Goal: Transaction & Acquisition: Purchase product/service

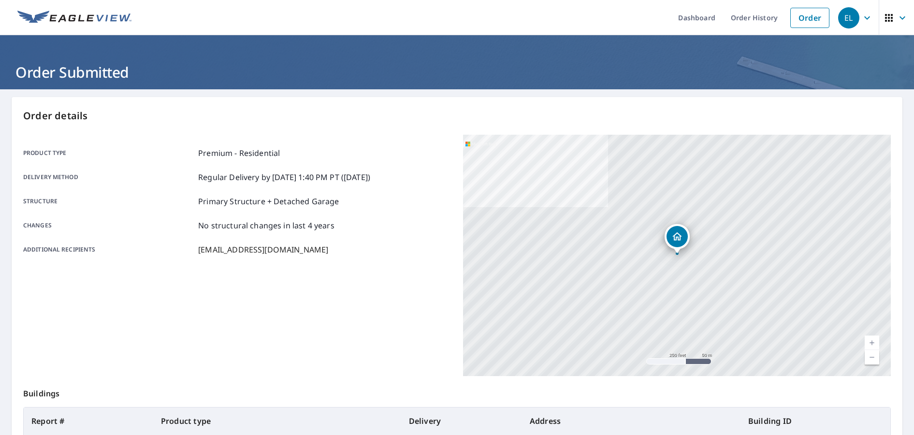
scroll to position [108, 0]
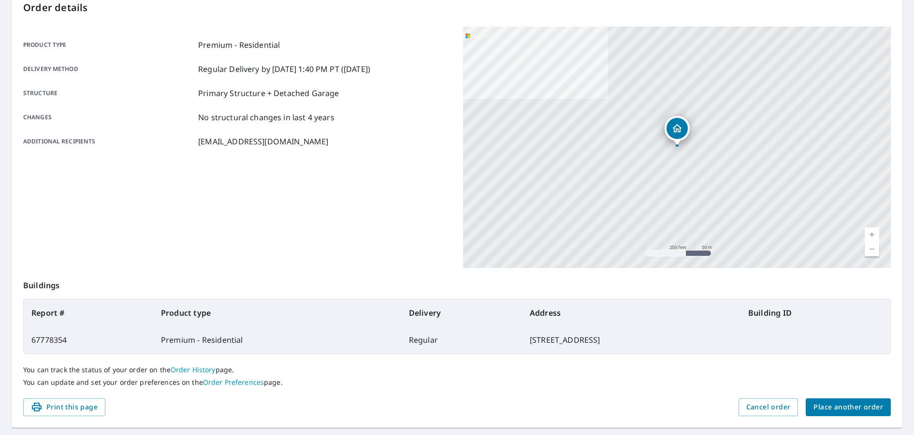
click at [857, 408] on span "Place another order" at bounding box center [848, 408] width 70 height 12
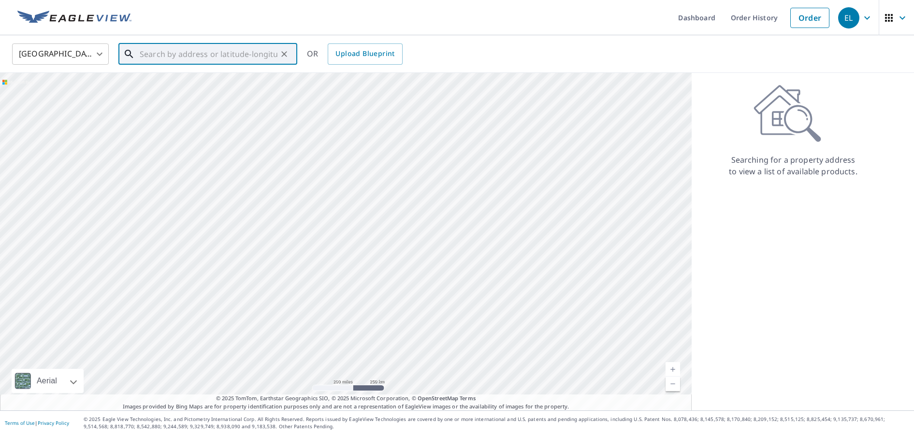
paste input "[STREET_ADDRESS]"
click at [175, 93] on p "[GEOGRAPHIC_DATA]" at bounding box center [214, 93] width 152 height 10
type input "[STREET_ADDRESS]"
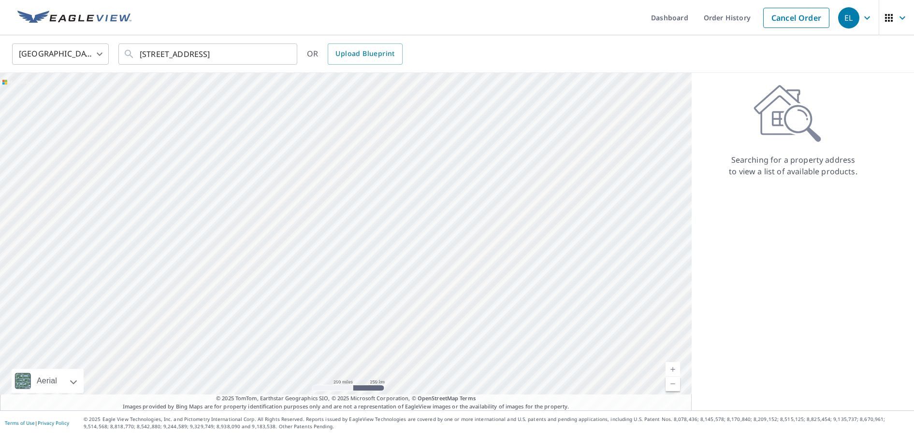
scroll to position [0, 0]
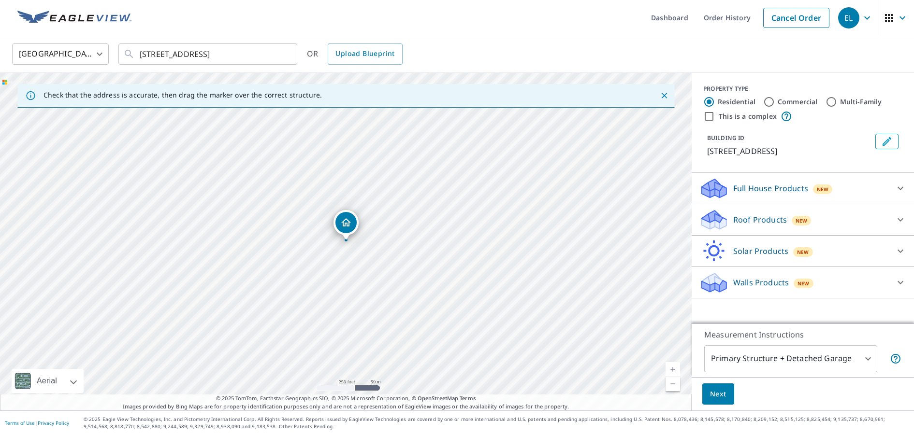
click at [771, 189] on p "Full House Products" at bounding box center [770, 189] width 75 height 12
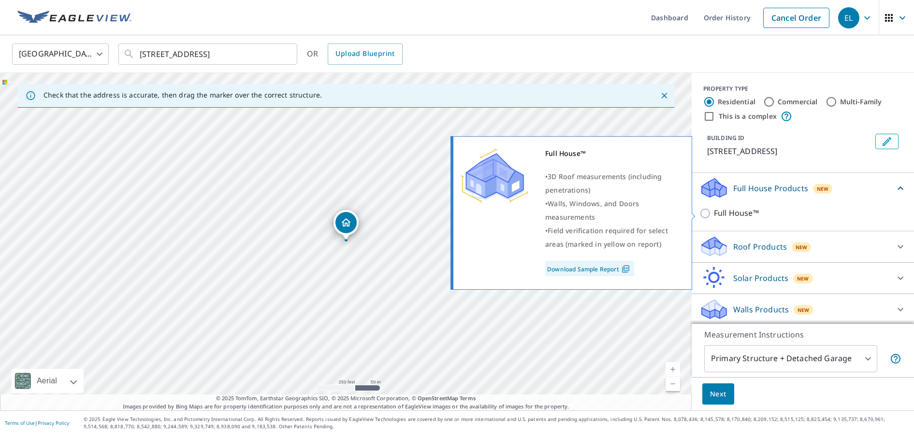
click at [743, 212] on p "Full House™" at bounding box center [736, 213] width 45 height 12
click at [714, 212] on input "Full House™" at bounding box center [706, 214] width 14 height 12
checkbox input "true"
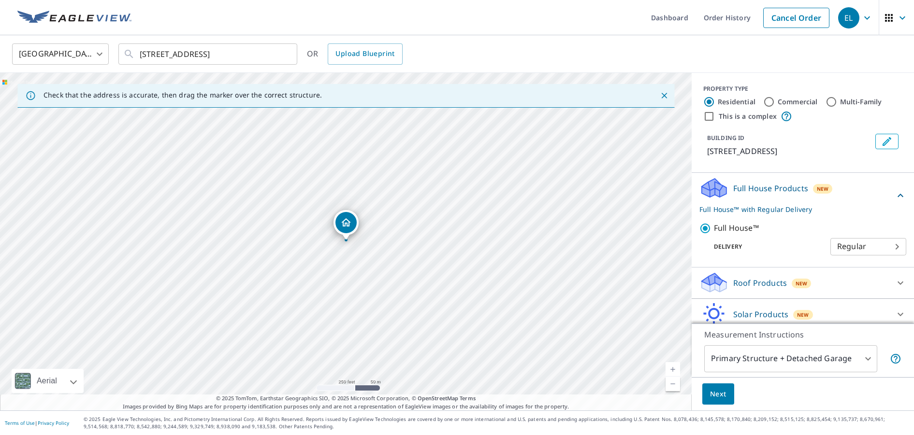
click at [722, 388] on button "Next" at bounding box center [718, 395] width 32 height 22
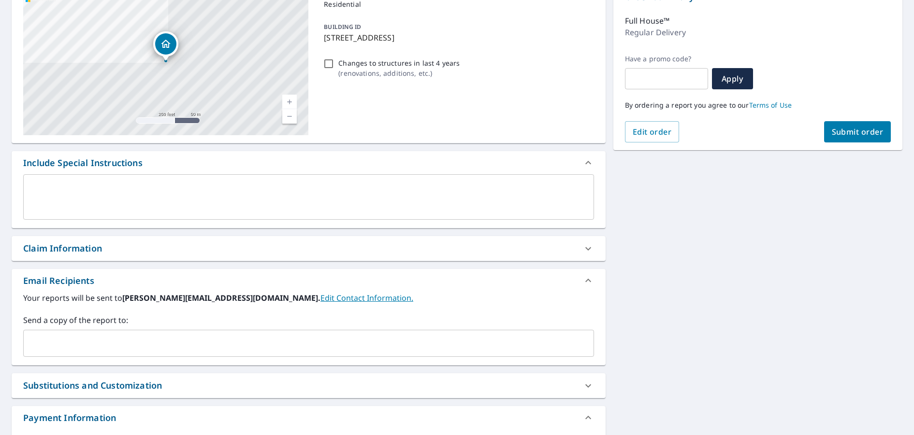
scroll to position [126, 0]
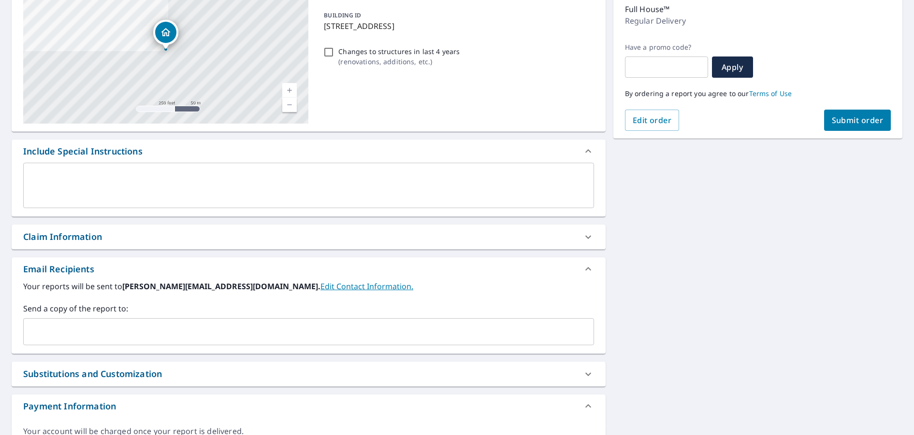
click at [96, 344] on div "​" at bounding box center [308, 331] width 571 height 27
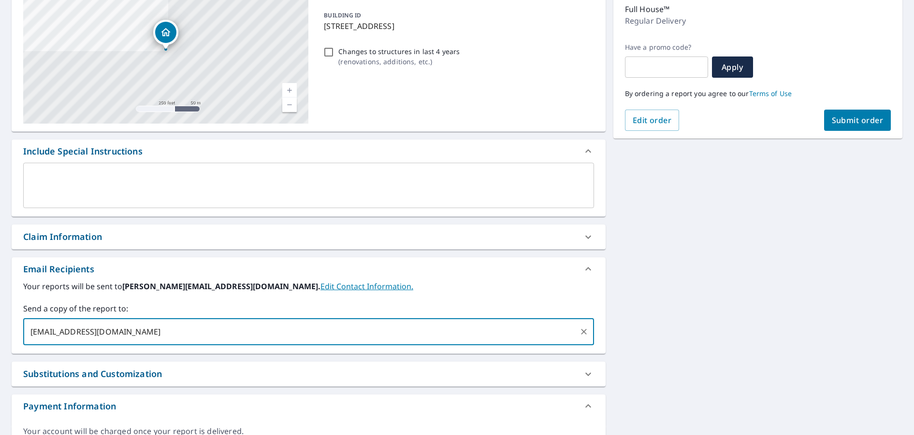
type input "[EMAIL_ADDRESS][DOMAIN_NAME]"
drag, startPoint x: 565, startPoint y: 302, endPoint x: 570, endPoint y: 301, distance: 4.9
click at [565, 302] on div "Your reports will be sent to [PERSON_NAME][EMAIL_ADDRESS][DOMAIN_NAME]. Edit Co…" at bounding box center [308, 313] width 571 height 65
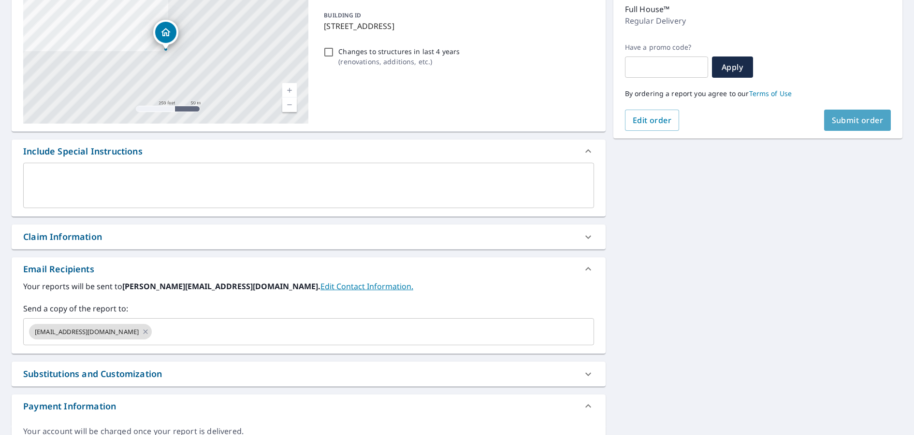
click at [882, 125] on span "Submit order" at bounding box center [858, 120] width 52 height 11
checkbox input "true"
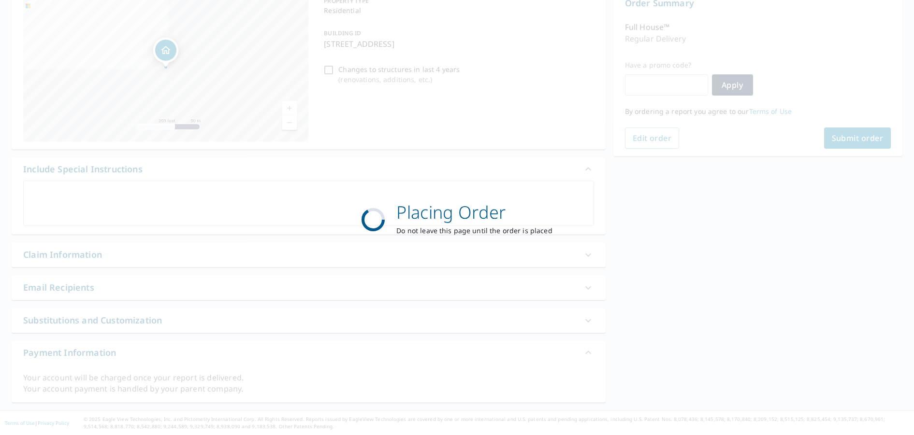
scroll to position [108, 0]
